Goal: Task Accomplishment & Management: Manage account settings

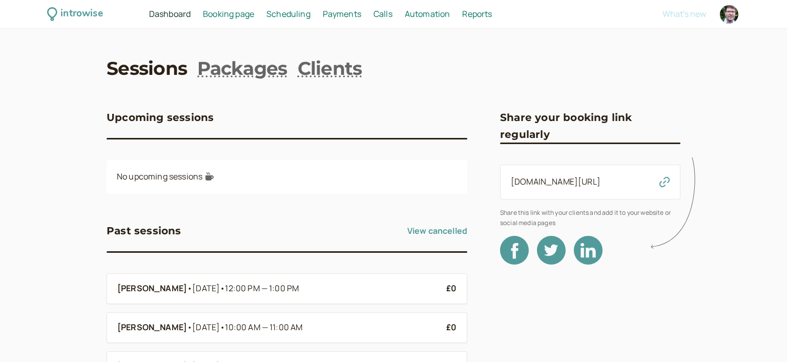
click at [293, 15] on span "Scheduling" at bounding box center [288, 13] width 44 height 11
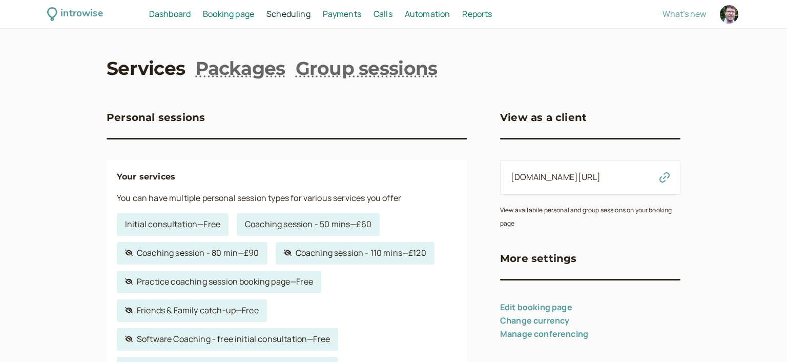
scroll to position [111, 0]
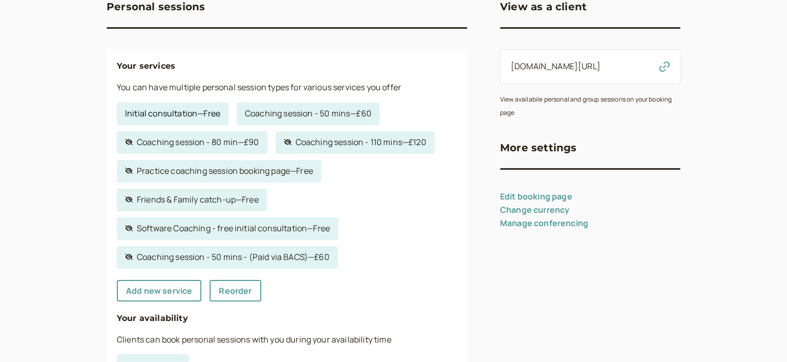
click at [165, 113] on link "Initial consultation — Free" at bounding box center [173, 113] width 112 height 23
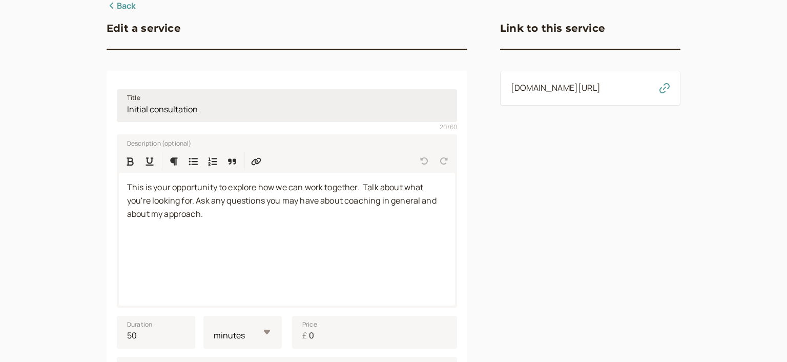
scroll to position [111, 0]
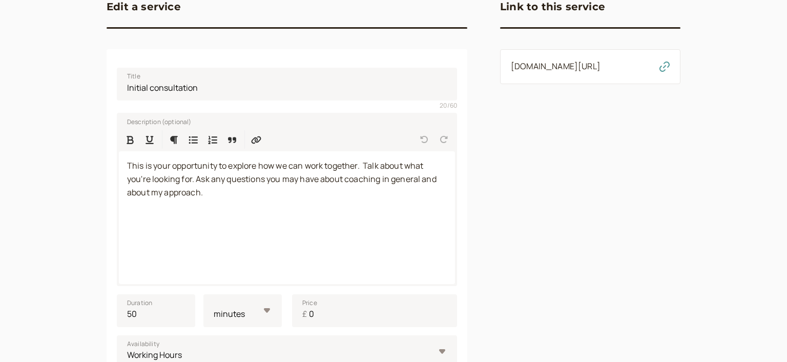
click at [664, 72] on icon "button" at bounding box center [664, 66] width 10 height 10
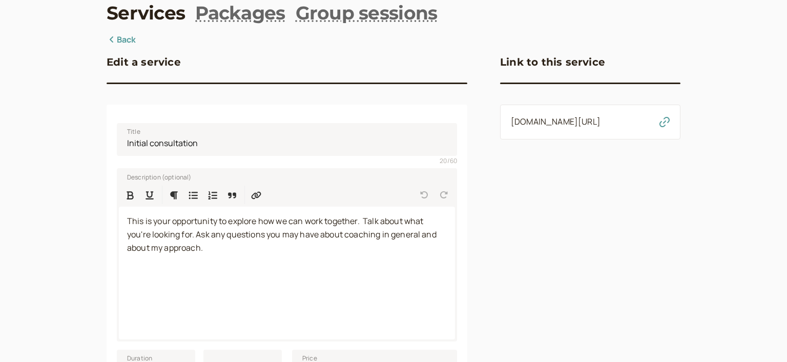
scroll to position [0, 0]
